Goal: Task Accomplishment & Management: Manage account settings

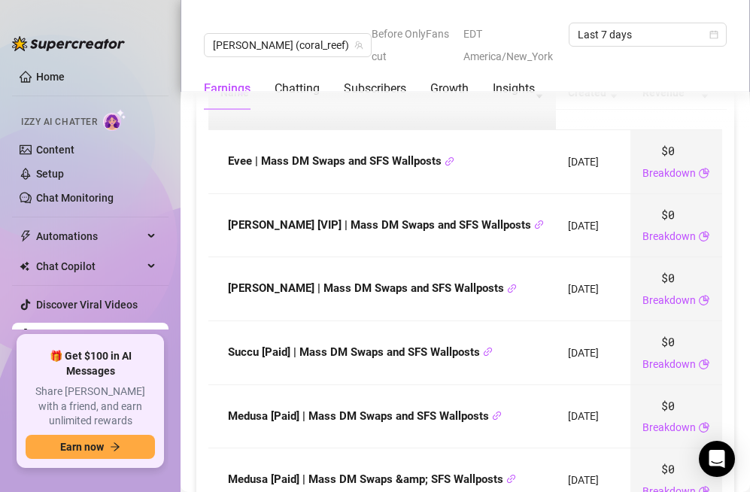
scroll to position [1846, 0]
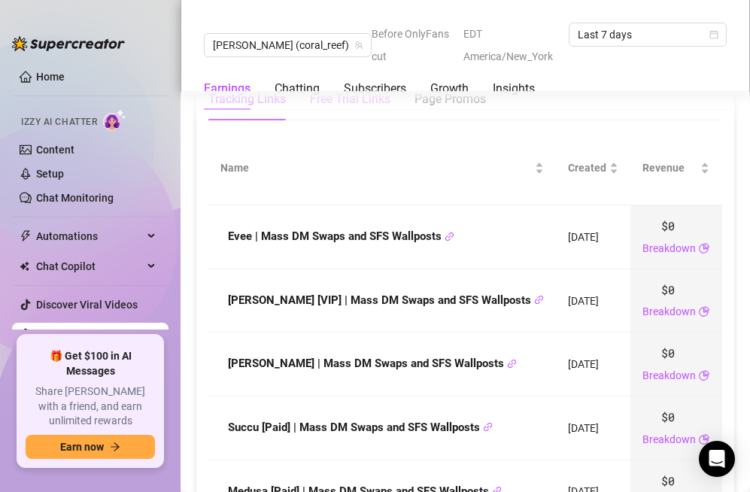
click at [375, 120] on div "Free Trial Links" at bounding box center [350, 99] width 81 height 42
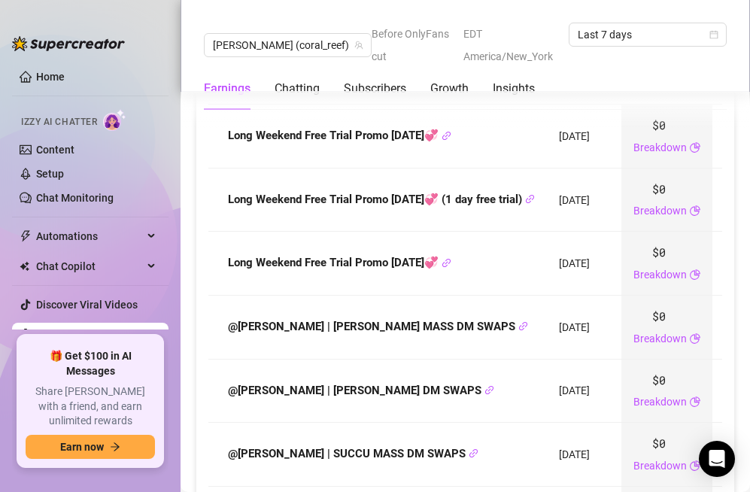
scroll to position [1771, 0]
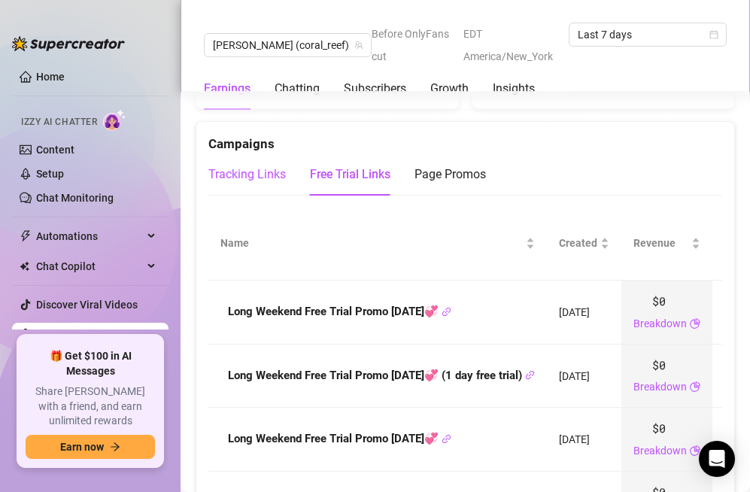
click at [273, 184] on div "Tracking Links" at bounding box center [247, 175] width 78 height 18
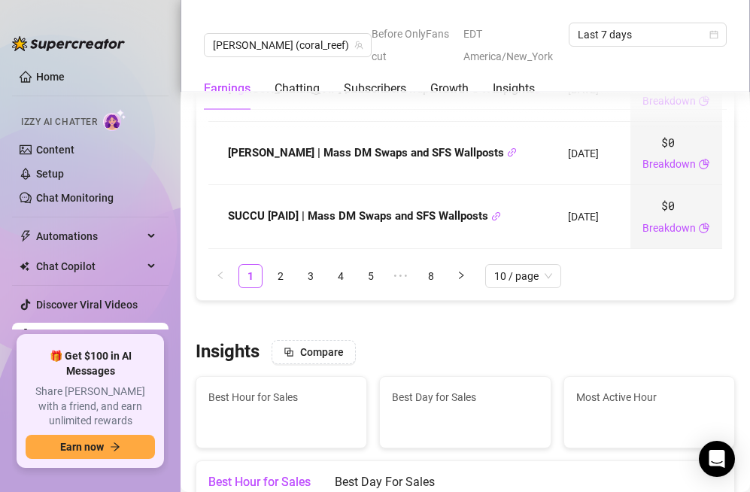
scroll to position [2448, 0]
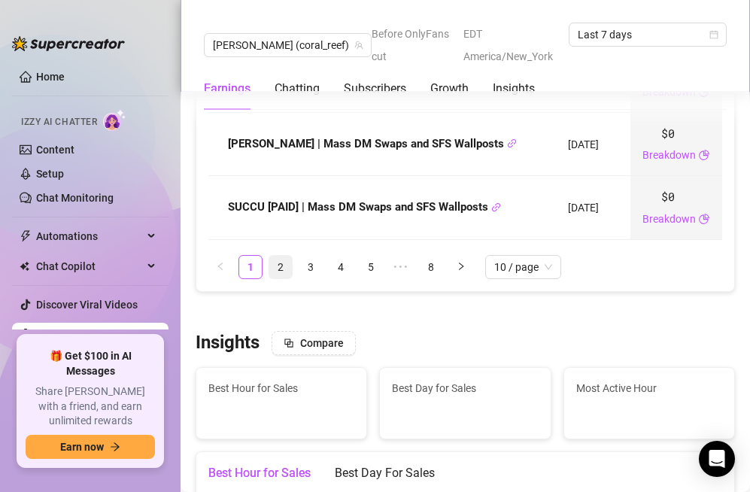
click at [283, 278] on link "2" at bounding box center [280, 267] width 23 height 23
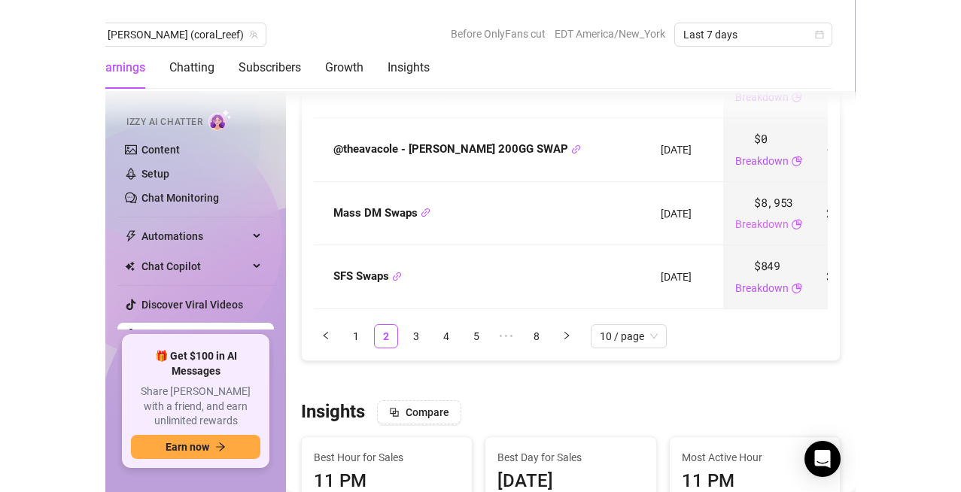
scroll to position [2449, 0]
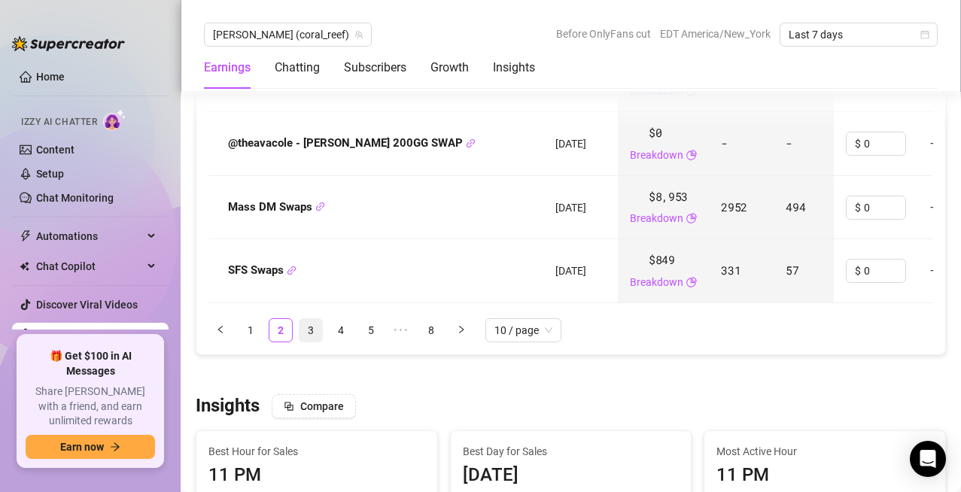
click at [312, 342] on link "3" at bounding box center [310, 330] width 23 height 23
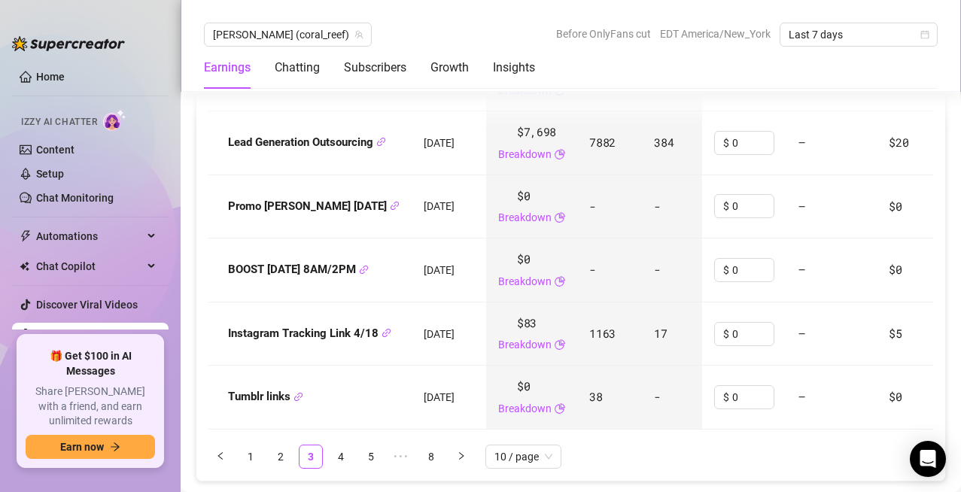
scroll to position [2398, 0]
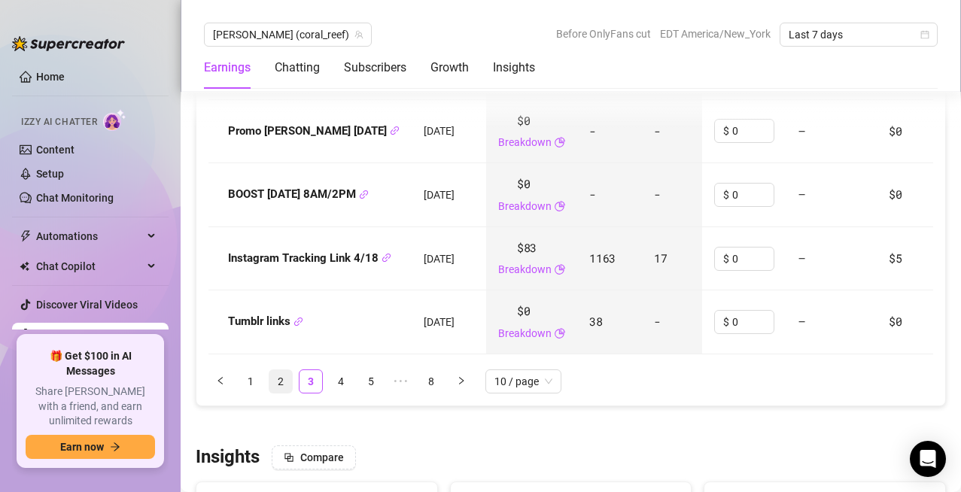
click at [275, 393] on link "2" at bounding box center [280, 381] width 23 height 23
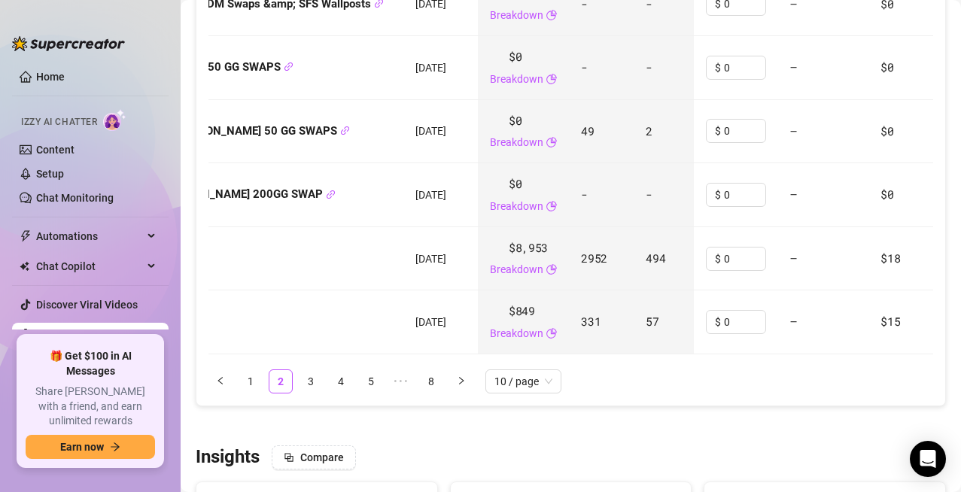
scroll to position [0, 0]
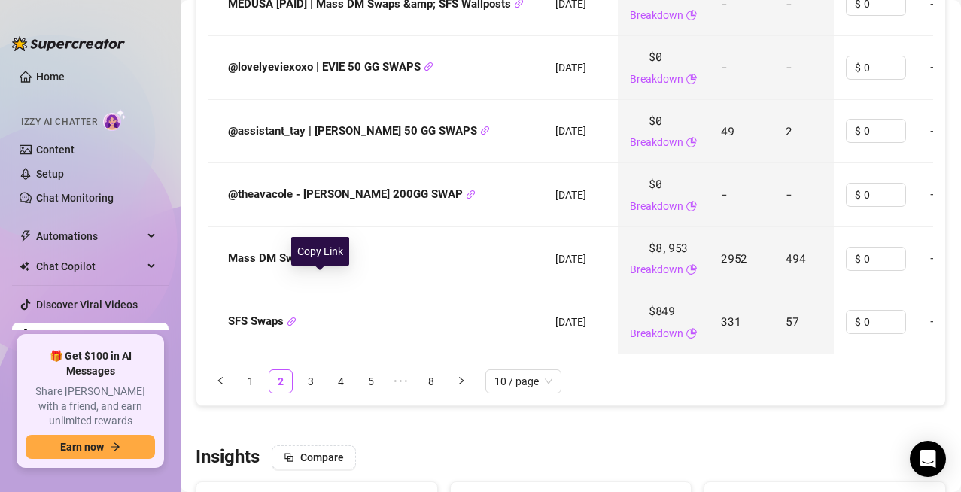
click at [324, 263] on icon "link" at bounding box center [320, 258] width 10 height 10
click at [229, 265] on strong "Mass DM Swaps" at bounding box center [276, 258] width 97 height 14
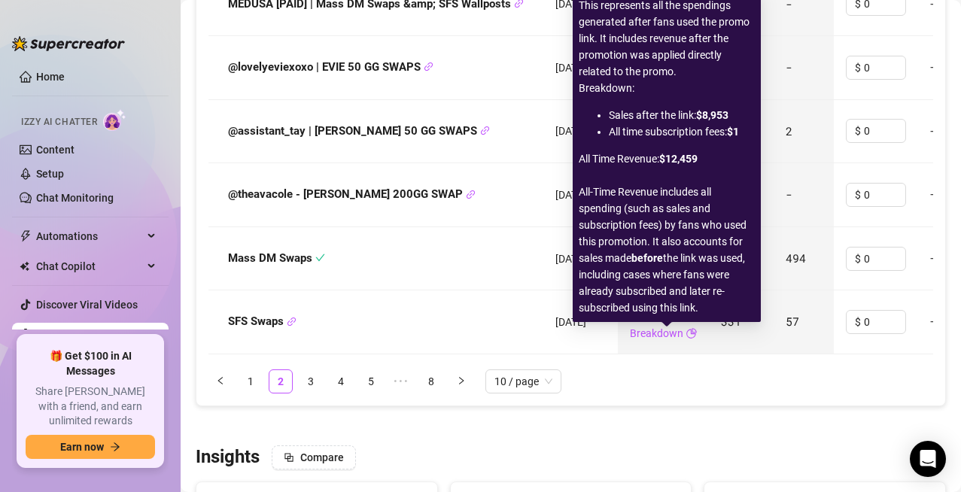
click at [690, 290] on span "All-Time Revenue includes all spending (such as sales and subscription fees) by…" at bounding box center [667, 250] width 176 height 132
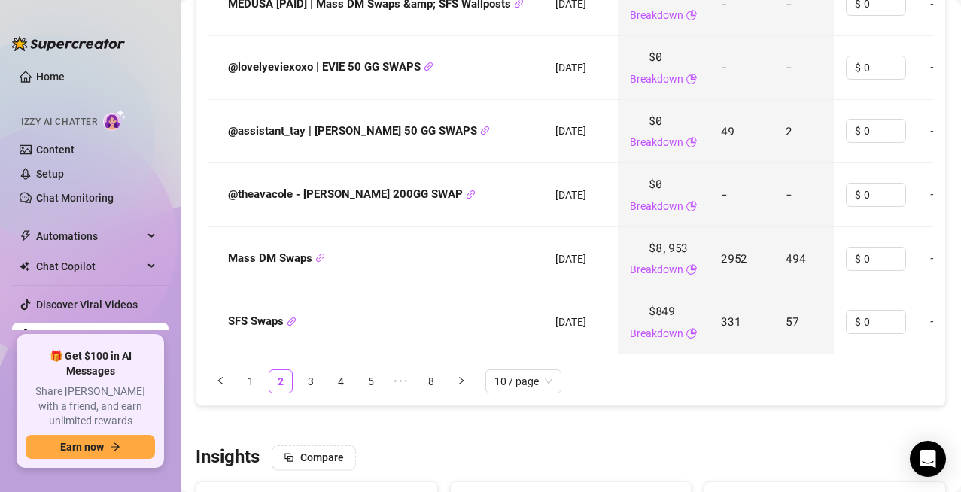
click at [445, 290] on td "Mass DM Swaps" at bounding box center [375, 259] width 335 height 64
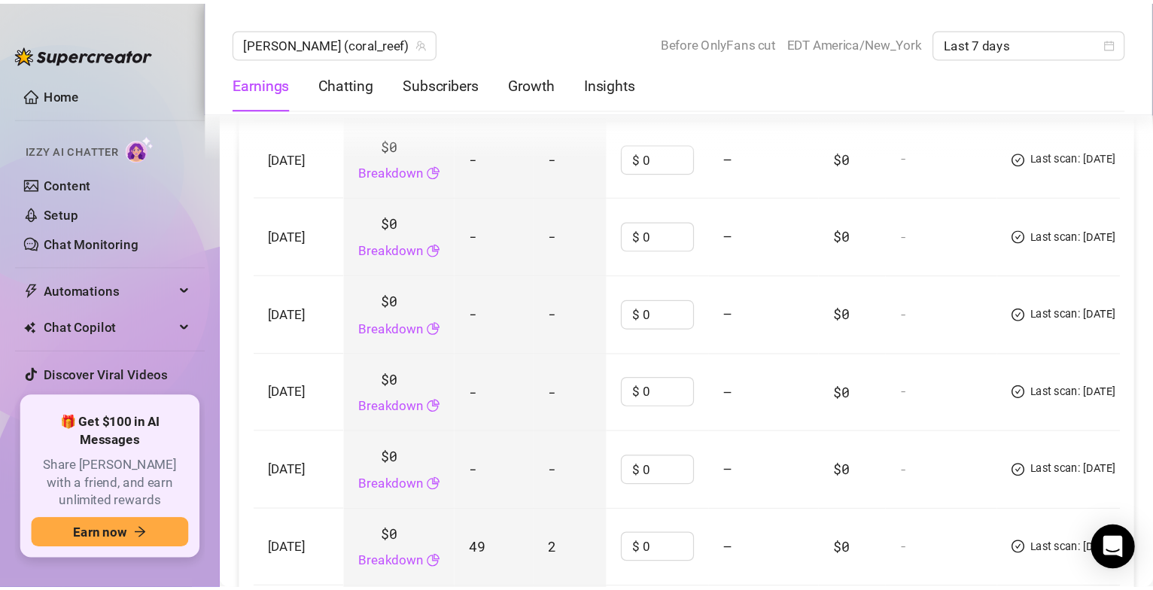
scroll to position [2022, 0]
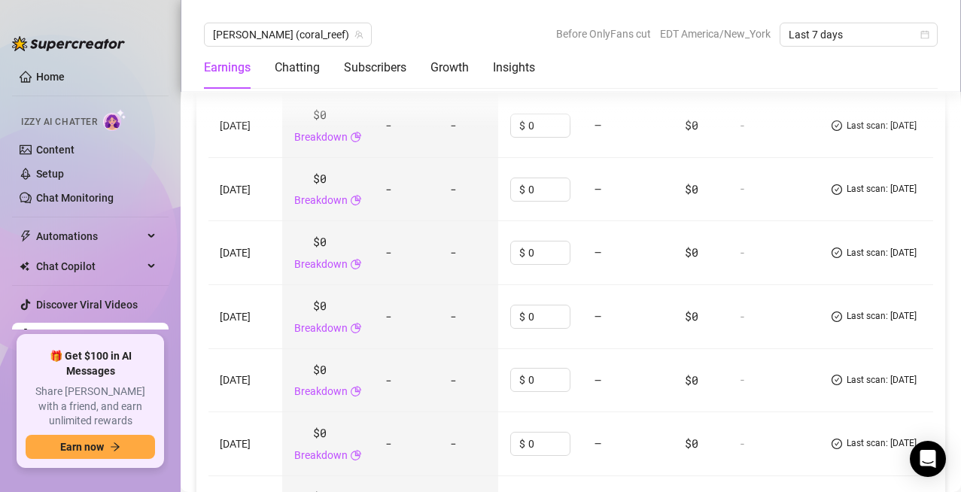
drag, startPoint x: 445, startPoint y: 10, endPoint x: 408, endPoint y: 38, distance: 46.2
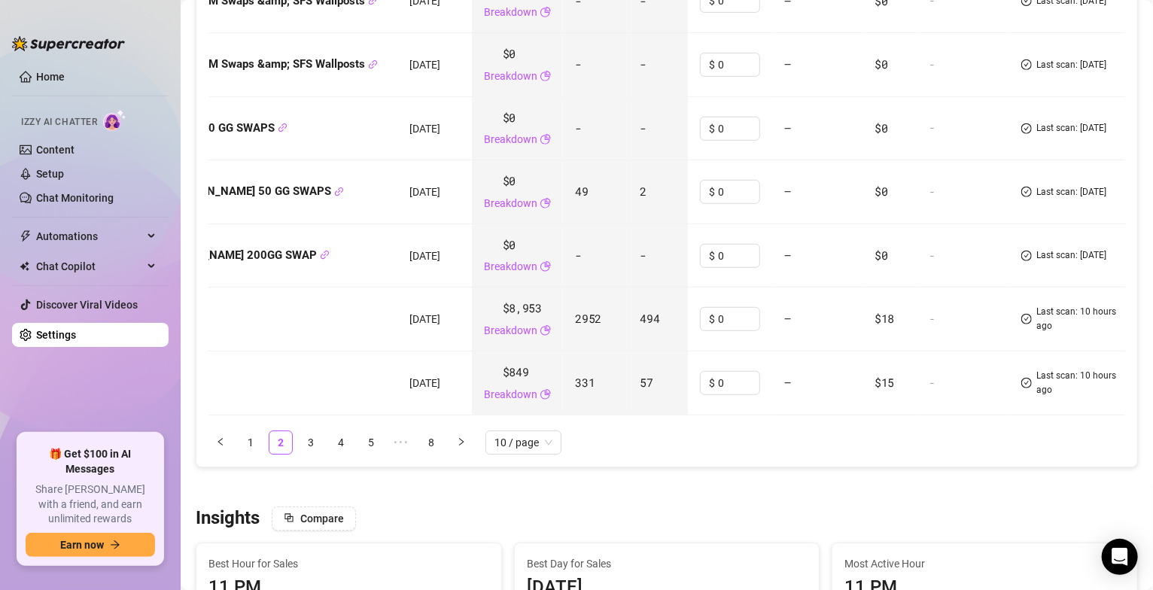
scroll to position [0, 0]
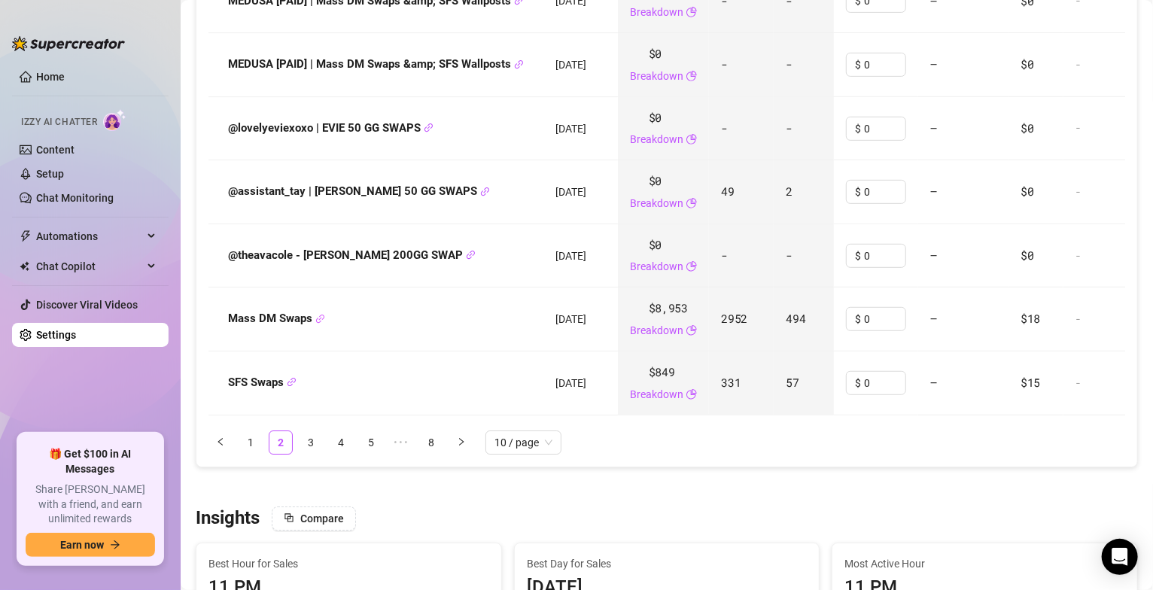
drag, startPoint x: 304, startPoint y: 431, endPoint x: 324, endPoint y: 417, distance: 24.2
click at [304, 431] on link "3" at bounding box center [310, 442] width 23 height 23
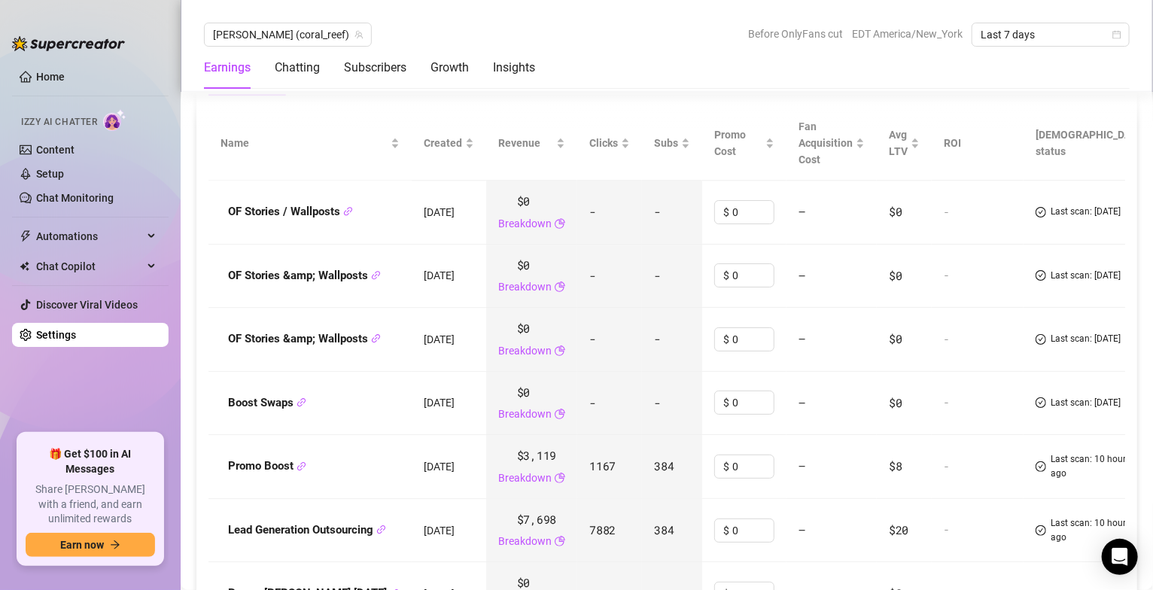
scroll to position [2023, 0]
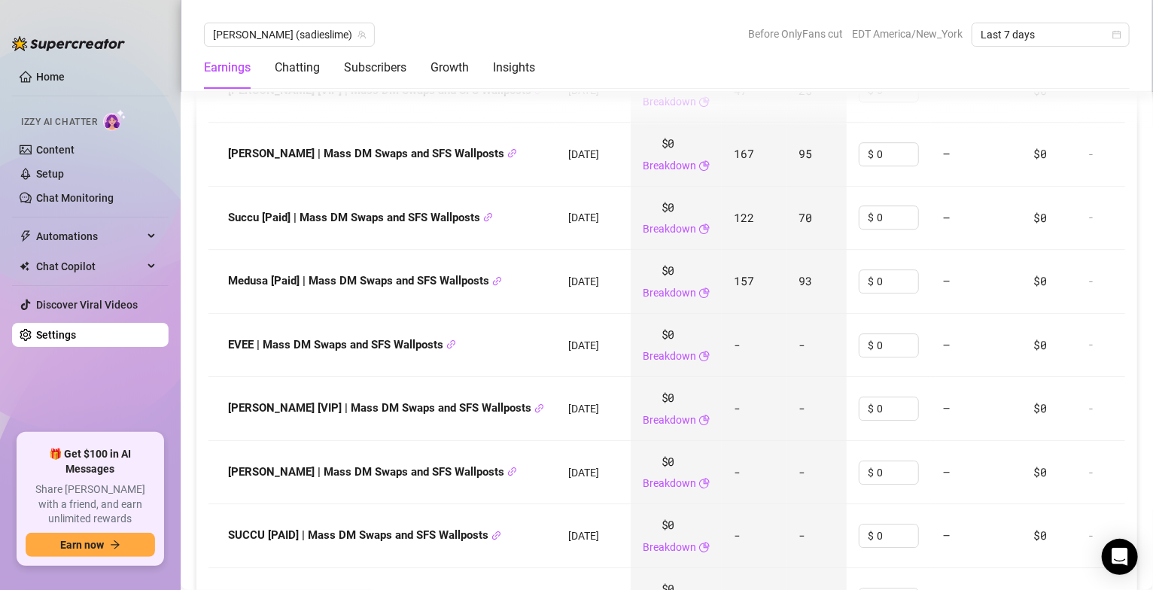
scroll to position [2294, 0]
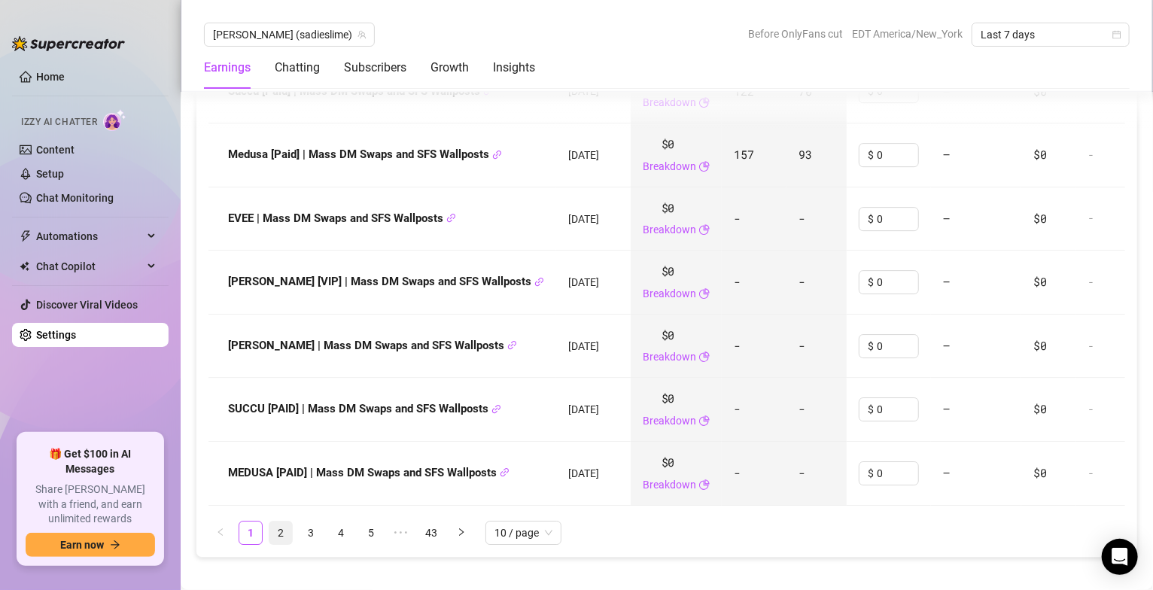
click at [278, 491] on link "2" at bounding box center [280, 532] width 23 height 23
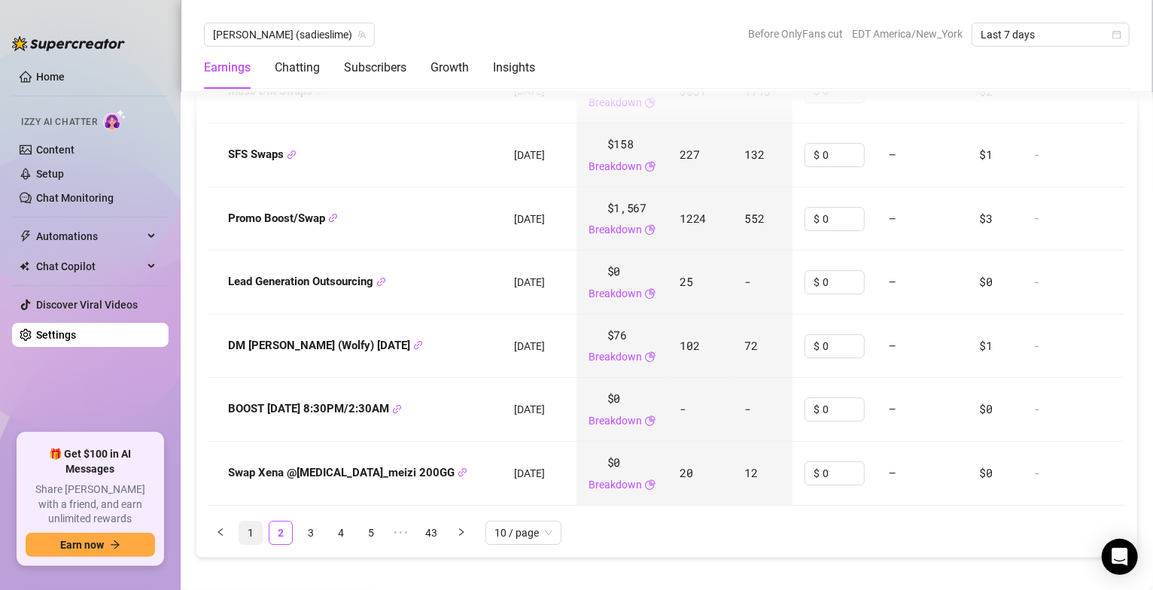
click at [257, 491] on link "1" at bounding box center [250, 532] width 23 height 23
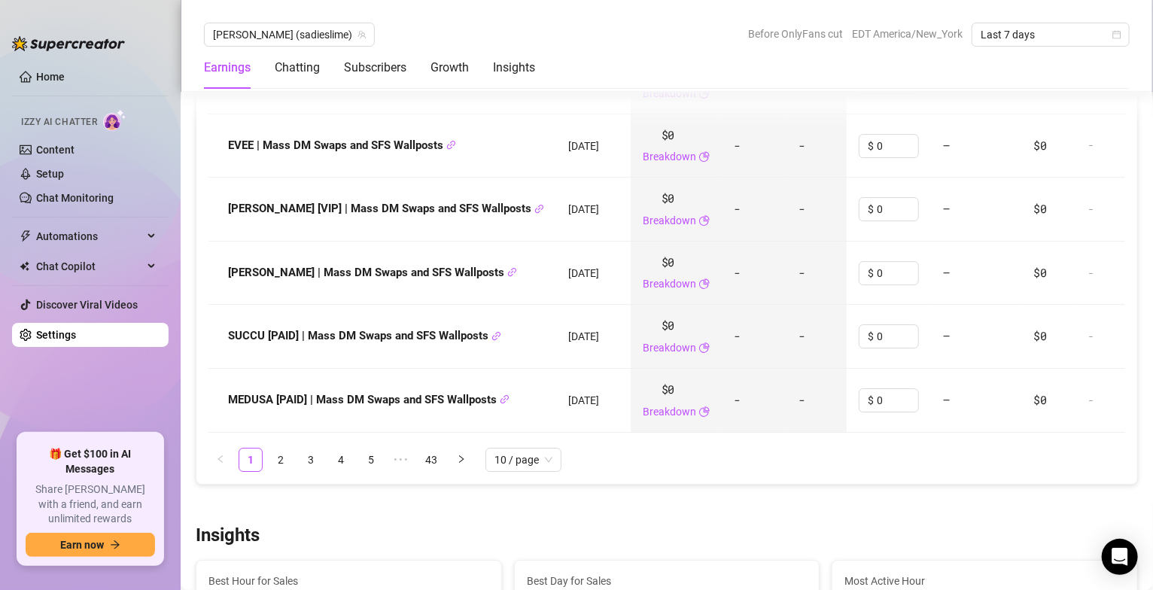
scroll to position [2385, 0]
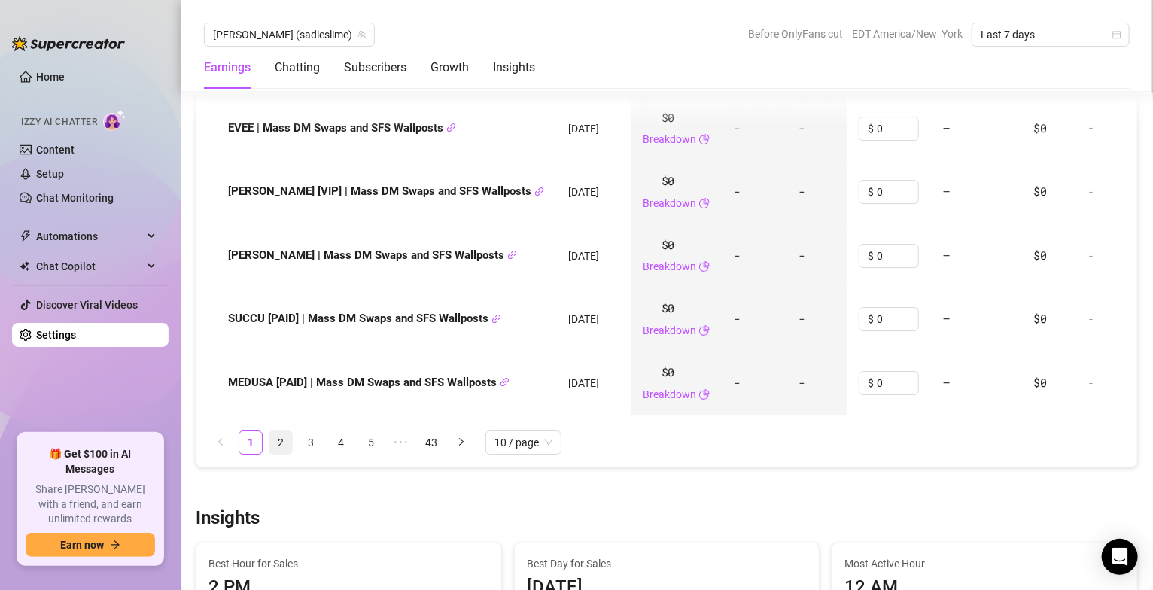
click at [278, 431] on link "2" at bounding box center [280, 442] width 23 height 23
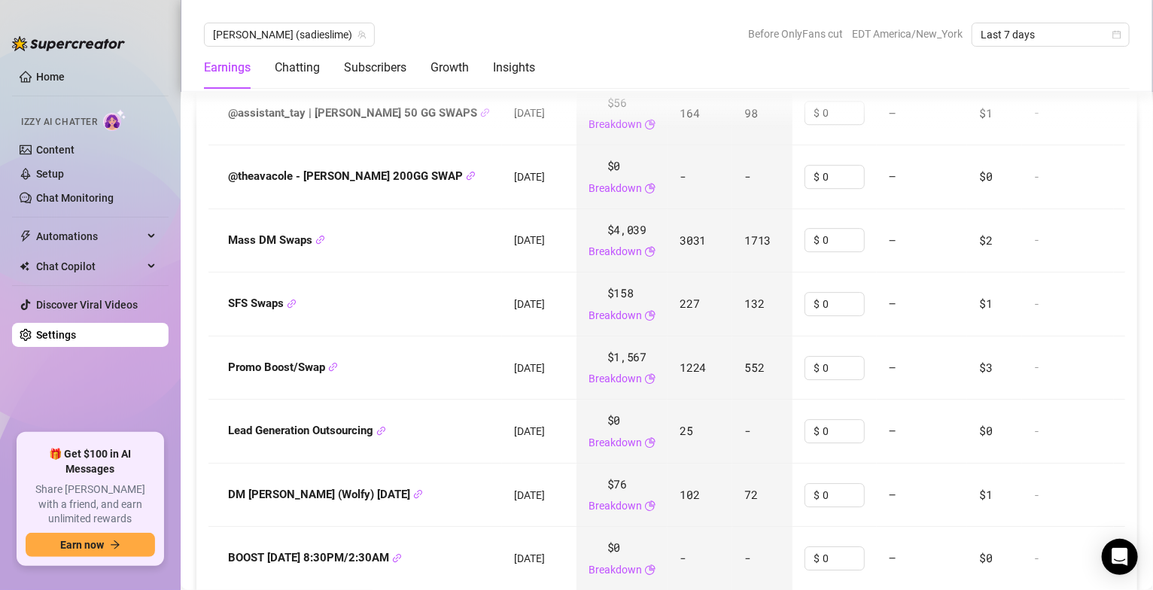
scroll to position [2114, 0]
